Goal: Task Accomplishment & Management: Complete application form

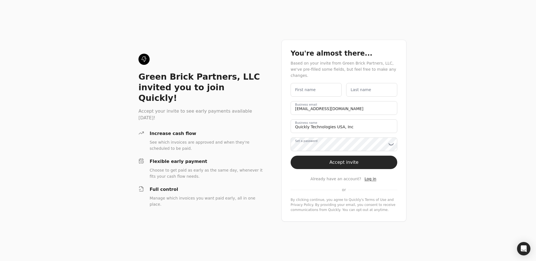
click at [307, 88] on label "First name" at bounding box center [305, 90] width 21 height 6
click at [307, 88] on name "First name" at bounding box center [315, 90] width 51 height 14
type name "Quickly"
type name "USA INC"
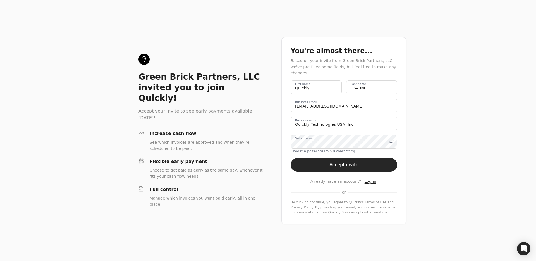
click at [275, 128] on div "Green Brick Partners, LLC invited you to join Quickly! Accept your invite to se…" at bounding box center [268, 130] width 536 height 261
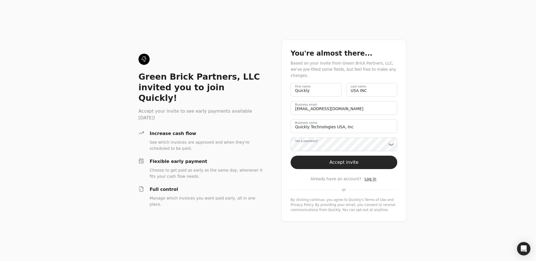
click at [299, 139] on label "Set a password" at bounding box center [306, 140] width 22 height 4
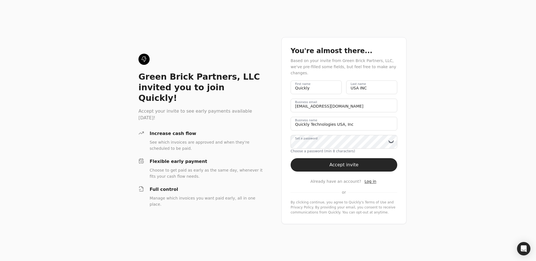
click at [391, 139] on icon at bounding box center [391, 142] width 6 height 6
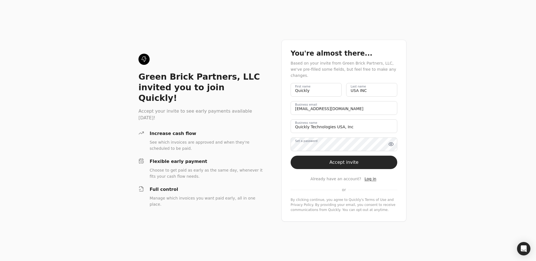
click at [391, 141] on icon at bounding box center [391, 144] width 6 height 6
click at [382, 157] on button "Accept invite" at bounding box center [343, 161] width 107 height 13
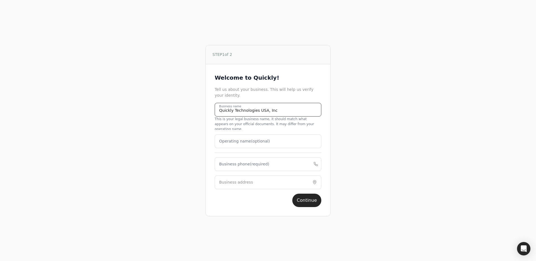
drag, startPoint x: 275, startPoint y: 116, endPoint x: 205, endPoint y: 113, distance: 70.1
click at [206, 114] on div "Welcome to Quickly! Tell us about your business. This will help us verify your …" at bounding box center [268, 140] width 124 height 152
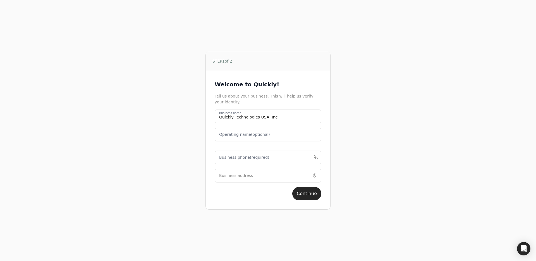
click at [199, 128] on div "STEP 1 of 2 Welcome to Quickly! Tell us about your business. This will help us …" at bounding box center [268, 130] width 336 height 261
click at [220, 160] on phone "Business phone (required)" at bounding box center [268, 157] width 107 height 14
click at [205, 160] on div "STEP 1 of 2 Welcome to Quickly! Tell us about your business. This will help us …" at bounding box center [268, 130] width 336 height 261
click at [229, 160] on phone "Business phone (required)" at bounding box center [268, 157] width 107 height 14
click at [203, 163] on div "STEP 1 of 2 Welcome to Quickly! Tell us about your business. This will help us …" at bounding box center [268, 130] width 336 height 261
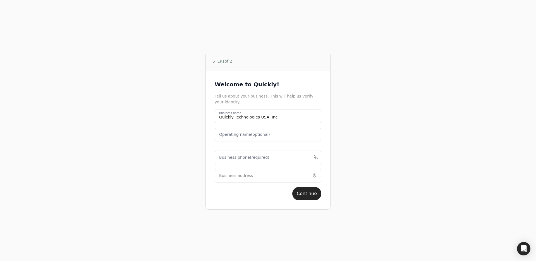
click at [227, 157] on label "Business phone (required)" at bounding box center [244, 157] width 50 height 6
click at [227, 157] on phone "Business phone (required)" at bounding box center [268, 157] width 107 height 14
type phone "4039884244"
click at [299, 194] on button "Continue" at bounding box center [306, 193] width 29 height 13
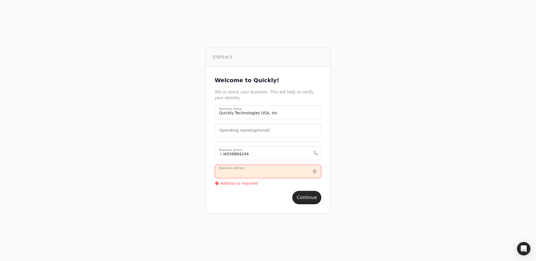
click at [234, 167] on input "Business address" at bounding box center [268, 171] width 107 height 14
click at [277, 174] on input "Business address" at bounding box center [268, 171] width 107 height 14
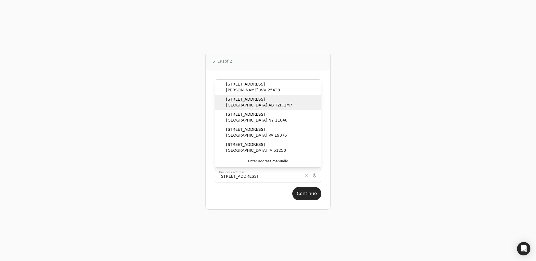
click at [260, 101] on span "[STREET_ADDRESS]" at bounding box center [259, 99] width 66 height 6
type input "[STREET_ADDRESS]"
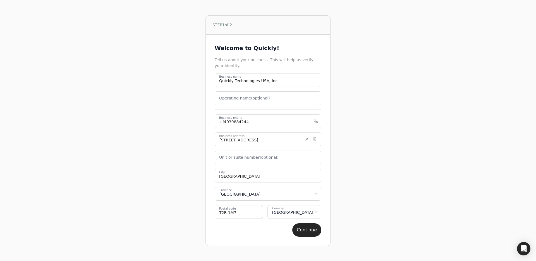
click at [243, 156] on label "Unit or suite number (optional)" at bounding box center [248, 157] width 59 height 6
click at [243, 156] on number "Unit or suite number (optional)" at bounding box center [268, 157] width 107 height 14
type number "607"
click at [324, 229] on div "Welcome to Quickly! Tell us about your business. This will help us verify your …" at bounding box center [268, 140] width 124 height 211
click at [307, 230] on button "Continue" at bounding box center [306, 229] width 29 height 13
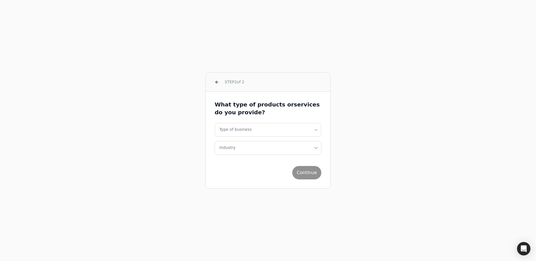
click at [313, 174] on div "Continue" at bounding box center [268, 170] width 107 height 18
click at [300, 122] on html "STEP 2 of 2 What type of products or services do you provide? Type of business …" at bounding box center [268, 130] width 536 height 261
select select "corporation"
click at [274, 153] on button "Industry" at bounding box center [268, 148] width 107 height 14
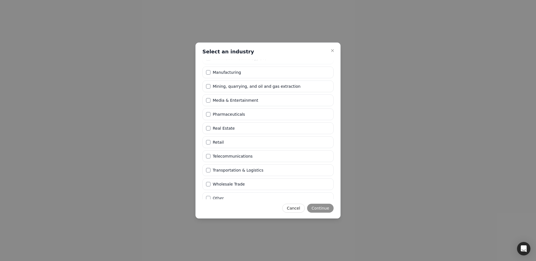
scroll to position [137, 0]
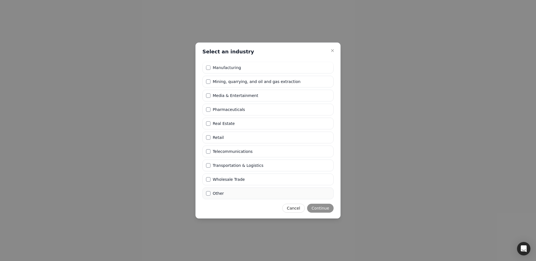
click at [219, 197] on li "Other" at bounding box center [267, 193] width 131 height 12
click at [317, 207] on button "Continue" at bounding box center [320, 207] width 27 height 9
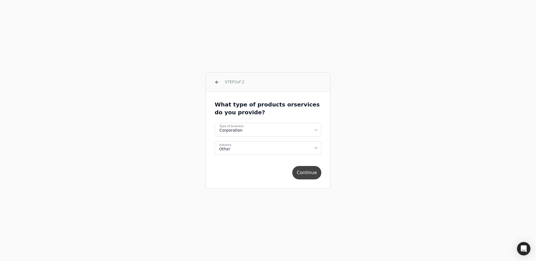
click at [304, 171] on button "Continue" at bounding box center [306, 172] width 29 height 13
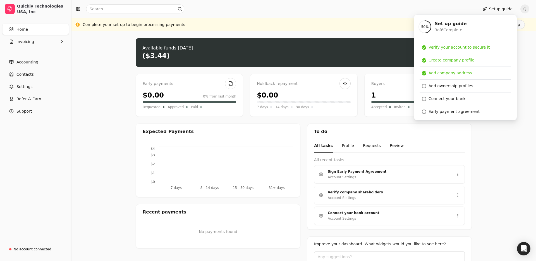
click at [420, 8] on div at bounding box center [274, 8] width 400 height 9
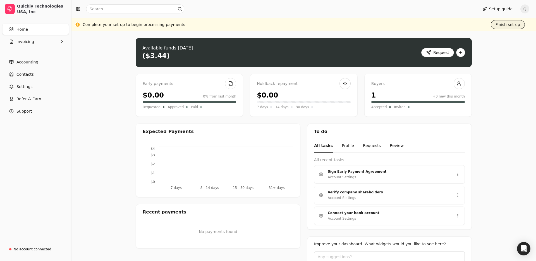
click at [500, 23] on button "Finish set up" at bounding box center [508, 24] width 34 height 9
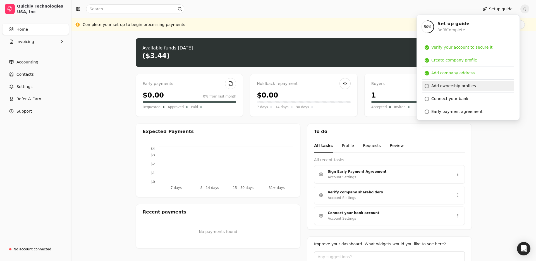
click at [455, 87] on div "Add ownership profiles" at bounding box center [453, 86] width 45 height 6
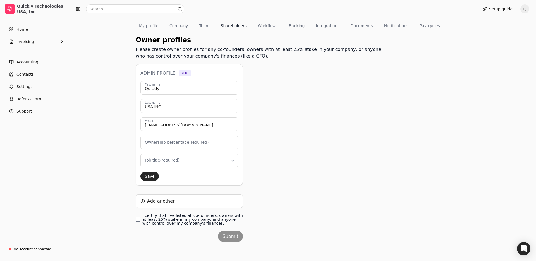
scroll to position [42, 0]
click at [139, 217] on finances\ "I certify that I've listed all co-founders, owners with at least 25% stake in m…" at bounding box center [138, 218] width 4 height 4
click at [180, 141] on label "Ownership percentage (required)" at bounding box center [177, 141] width 64 height 6
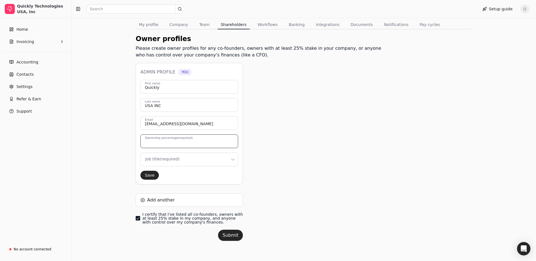
click at [180, 141] on input "Ownership percentage (required)" at bounding box center [189, 141] width 98 height 14
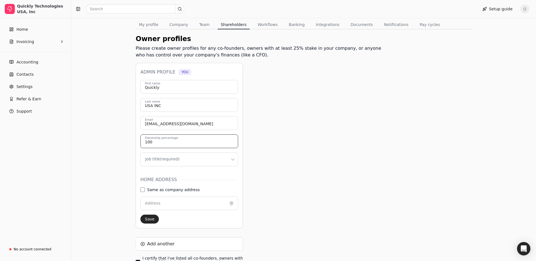
type input "100"
click at [267, 163] on div "Owner profiles Please create owner profiles for any co-founders, owners with at…" at bounding box center [261, 166] width 250 height 264
click at [141, 190] on address "Same as company address" at bounding box center [142, 189] width 4 height 4
type input "[STREET_ADDRESS]"
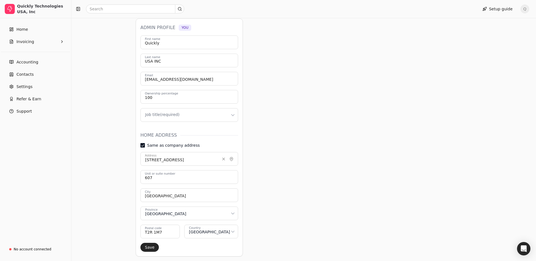
scroll to position [158, 0]
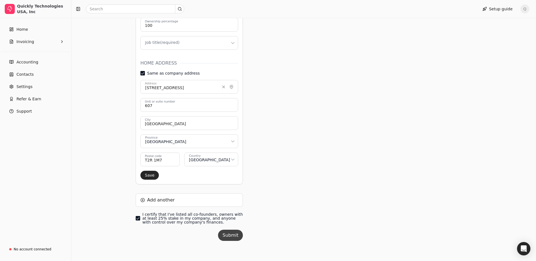
click at [233, 237] on button "Submit" at bounding box center [230, 234] width 25 height 11
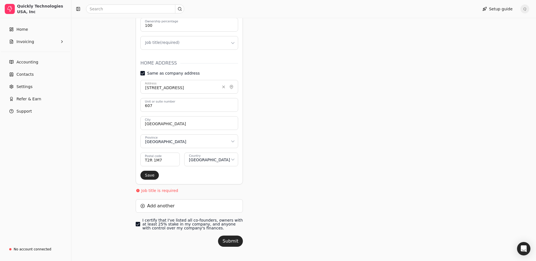
click at [188, 44] on html "Quickly Technologies [GEOGRAPHIC_DATA], Inc Home Invoicing Accounting Contacts …" at bounding box center [268, 54] width 536 height 424
click at [233, 242] on button "Submit" at bounding box center [230, 240] width 25 height 11
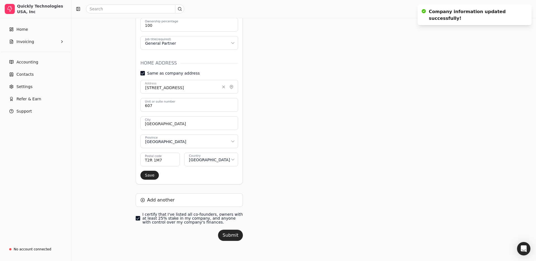
scroll to position [0, 0]
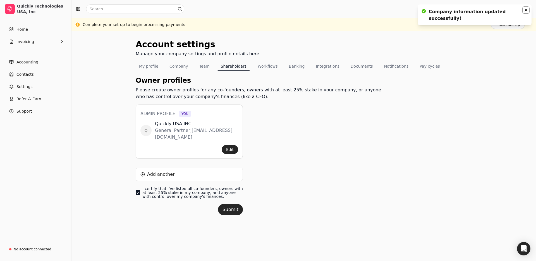
click at [527, 10] on icon "Notifications (F8)" at bounding box center [525, 10] width 4 height 4
click at [504, 25] on button "Finish set up" at bounding box center [508, 24] width 34 height 9
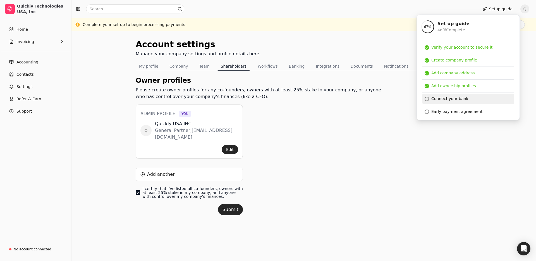
click at [453, 100] on div "Connect your bank" at bounding box center [449, 99] width 37 height 6
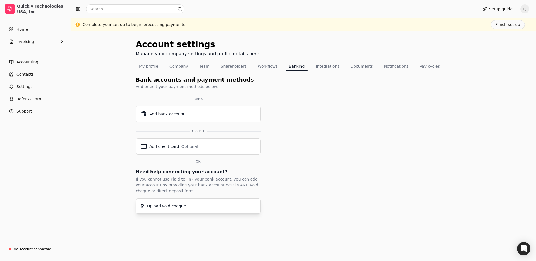
click at [165, 207] on div "Upload void cheque" at bounding box center [166, 206] width 39 height 6
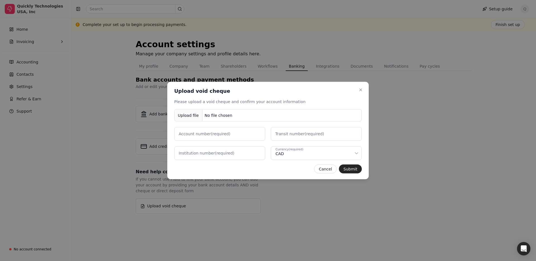
click at [205, 134] on label "Account number (required)" at bounding box center [205, 134] width 52 height 6
click at [205, 134] on number "Account number (required)" at bounding box center [219, 134] width 91 height 14
type number "000"
click at [297, 133] on label "Transit number (required)" at bounding box center [299, 134] width 49 height 6
click at [297, 133] on number "Transit number (required)" at bounding box center [316, 134] width 91 height 14
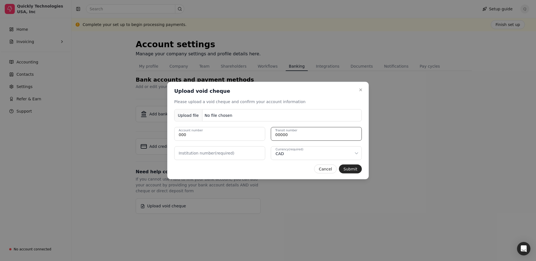
type number "00000"
click at [207, 153] on label "Institution number (required)" at bounding box center [207, 153] width 56 height 6
click at [207, 153] on number "Institution number (required)" at bounding box center [219, 153] width 91 height 14
type number "000"
click at [187, 135] on number "000" at bounding box center [219, 134] width 91 height 14
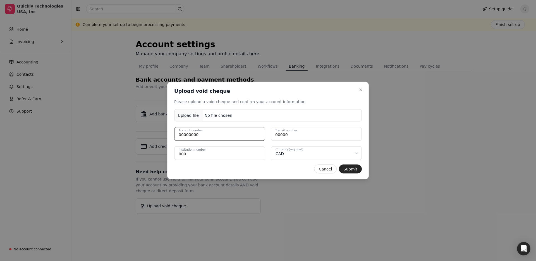
type number "00000000"
click at [270, 162] on div "Close Upload void cheque Upload void cheque Please upload a void cheque and con…" at bounding box center [267, 130] width 201 height 97
click at [325, 152] on div "Currency (required) CAD" at bounding box center [314, 154] width 78 height 6
click at [342, 169] on button "Submit" at bounding box center [350, 168] width 23 height 9
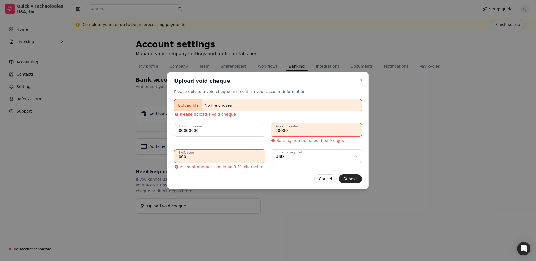
click at [301, 132] on number "00000" at bounding box center [316, 130] width 91 height 14
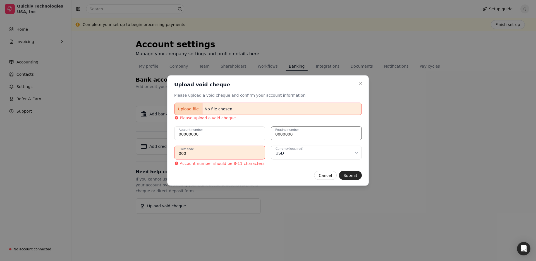
type number "0000000"
click at [223, 159] on code "000" at bounding box center [219, 153] width 91 height 14
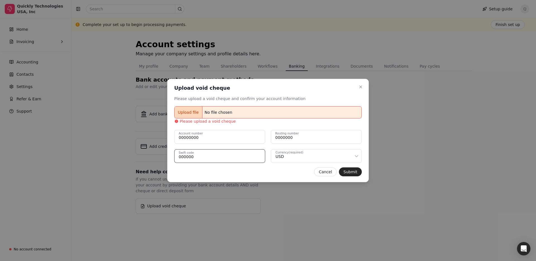
type code "000000"
click at [182, 113] on div "Upload file" at bounding box center [188, 112] width 28 height 13
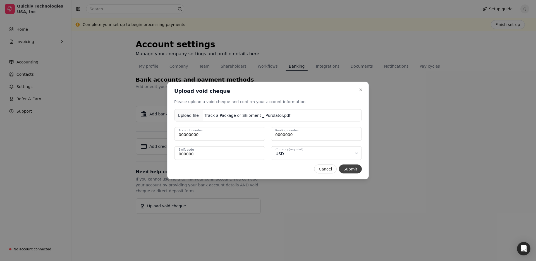
click at [355, 167] on button "Submit" at bounding box center [350, 168] width 23 height 9
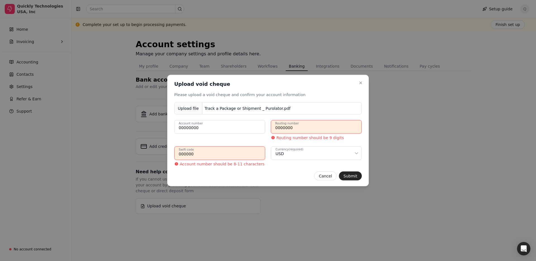
click at [304, 128] on number "0000000" at bounding box center [316, 127] width 91 height 14
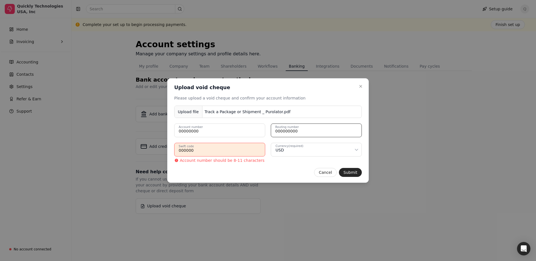
type number "000000000"
click at [220, 145] on code "000000" at bounding box center [219, 150] width 91 height 14
click at [218, 151] on code "000000" at bounding box center [219, 150] width 91 height 14
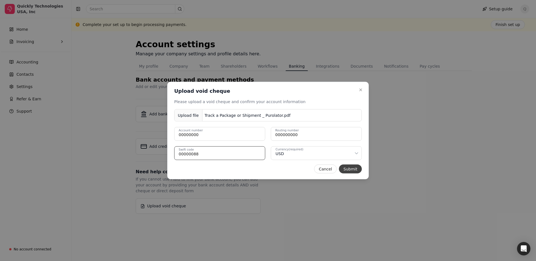
type code "00000088"
click at [349, 168] on button "Submit" at bounding box center [350, 168] width 23 height 9
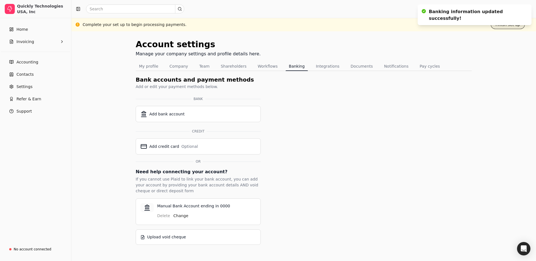
click at [501, 27] on button "Finish set up" at bounding box center [508, 24] width 34 height 9
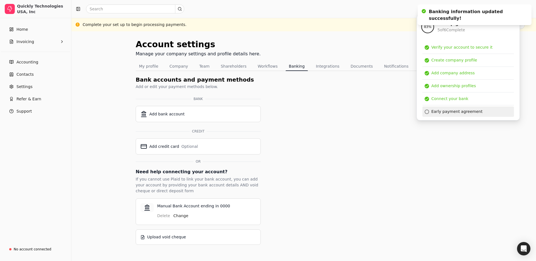
click at [478, 110] on div "Early payment agreement" at bounding box center [468, 111] width 92 height 10
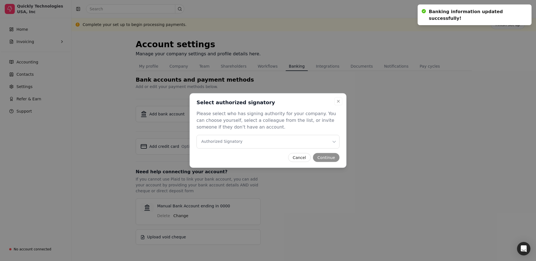
click at [221, 145] on Signatory "Authorized Signatory" at bounding box center [267, 142] width 143 height 14
click at [325, 156] on button "Continue" at bounding box center [326, 157] width 27 height 9
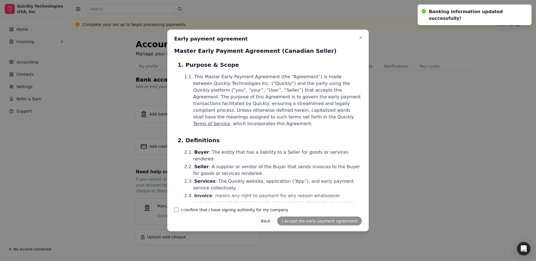
click at [223, 208] on label "I confirm that I have signing authority for my company" at bounding box center [234, 210] width 107 height 4
click at [179, 208] on company "I confirm that I have signing authority for my company" at bounding box center [176, 209] width 4 height 4
click at [313, 220] on button "I accept the early payment agreement" at bounding box center [319, 220] width 85 height 9
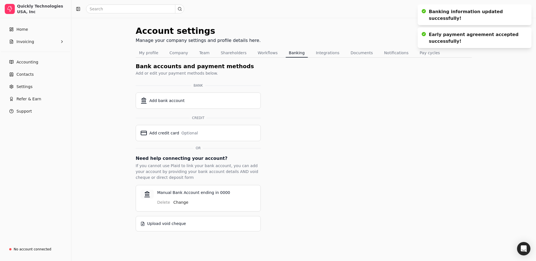
click at [357, 109] on div "Account settings Manage your company settings and profile details here. My prof…" at bounding box center [304, 128] width 336 height 206
click at [525, 10] on icon "Notifications (F8)" at bounding box center [525, 10] width 4 height 4
click at [526, 11] on icon "Notifications (F8)" at bounding box center [525, 10] width 4 height 4
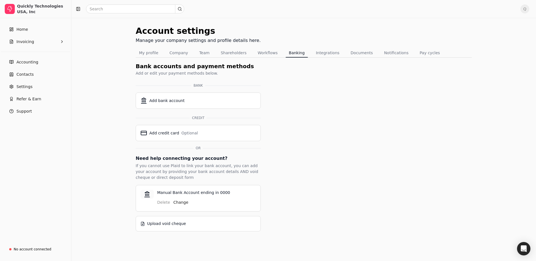
click at [412, 26] on div "Account settings Manage your company settings and profile details here." at bounding box center [304, 37] width 336 height 24
click at [36, 43] on button "Invoicing" at bounding box center [35, 41] width 67 height 11
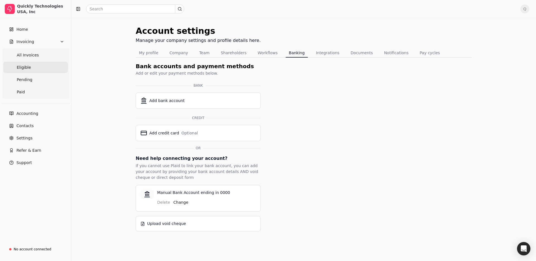
click at [19, 68] on span "Eligible" at bounding box center [24, 67] width 14 height 6
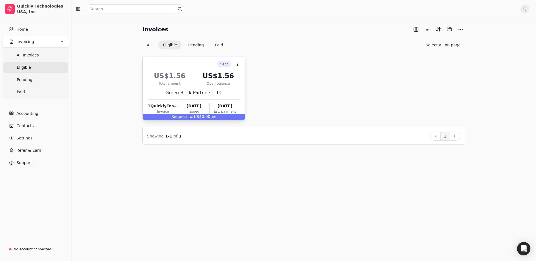
click at [174, 89] on div "Green Brick Partners, LLC" at bounding box center [194, 92] width 92 height 7
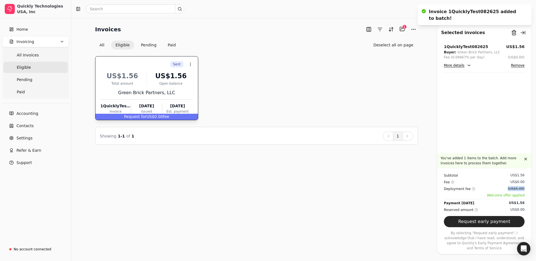
drag, startPoint x: 527, startPoint y: 187, endPoint x: 500, endPoint y: 186, distance: 27.4
click at [500, 186] on div "Subtotal US$1.56 Fee US$0.00 Deployment fee (US$5.00) Welcome offer applied Pay…" at bounding box center [484, 209] width 94 height 83
click at [504, 187] on div "Deployment fee (US$5.00)" at bounding box center [484, 189] width 81 height 6
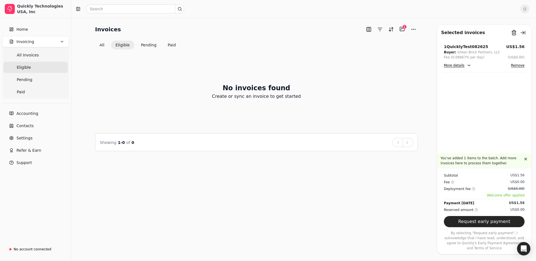
click at [170, 85] on div "No invoices found Create or sync an invoice to get started" at bounding box center [256, 91] width 323 height 70
